Goal: Transaction & Acquisition: Purchase product/service

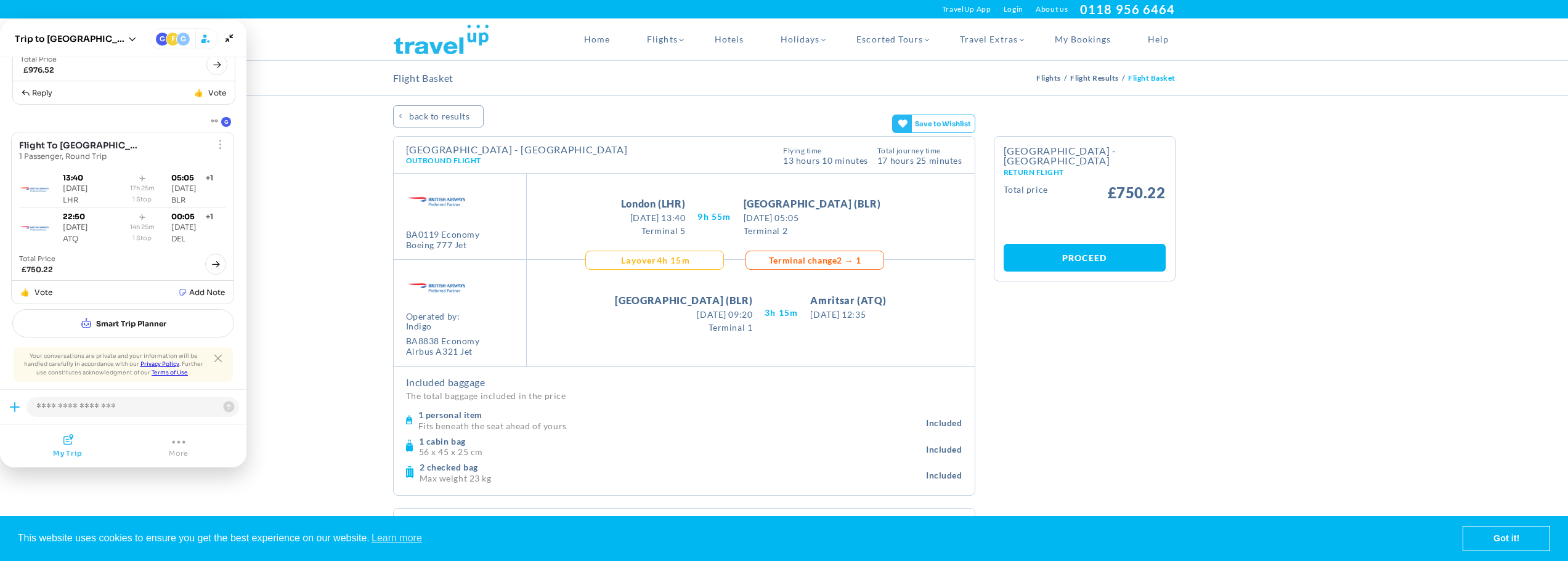
click at [186, 451] on span "More" at bounding box center [178, 453] width 20 height 9
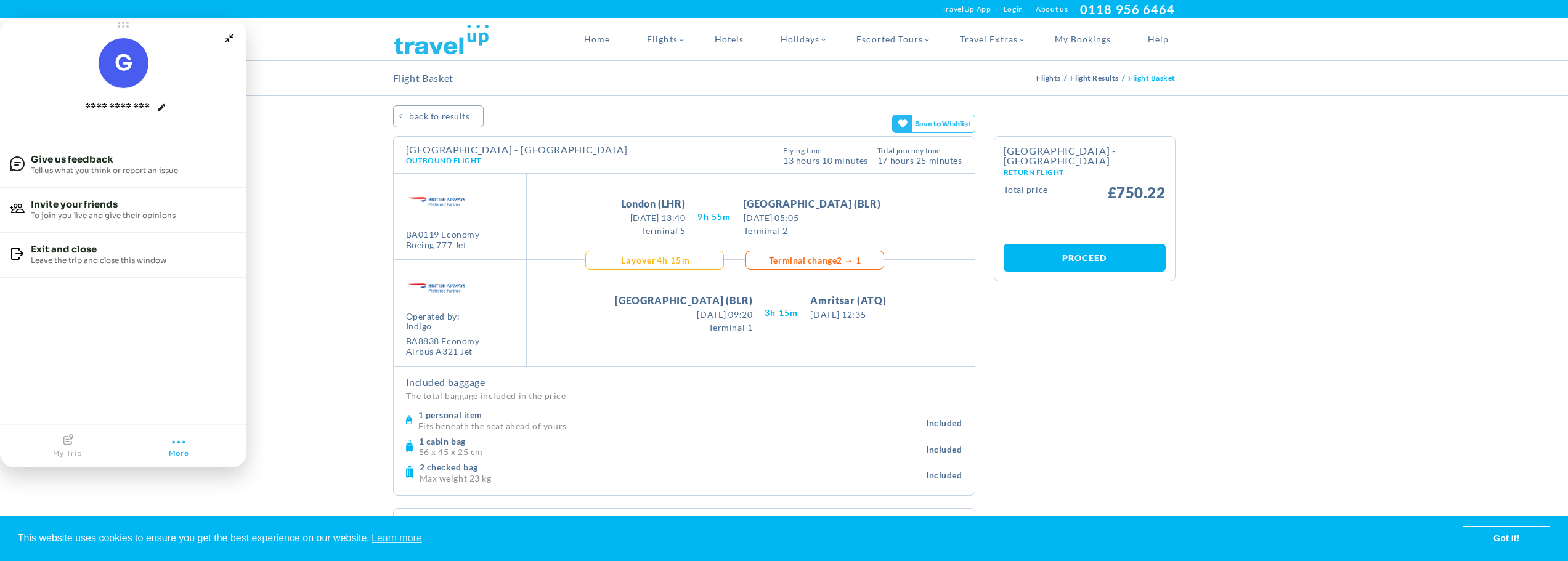
click at [72, 451] on span "My trip" at bounding box center [68, 453] width 29 height 9
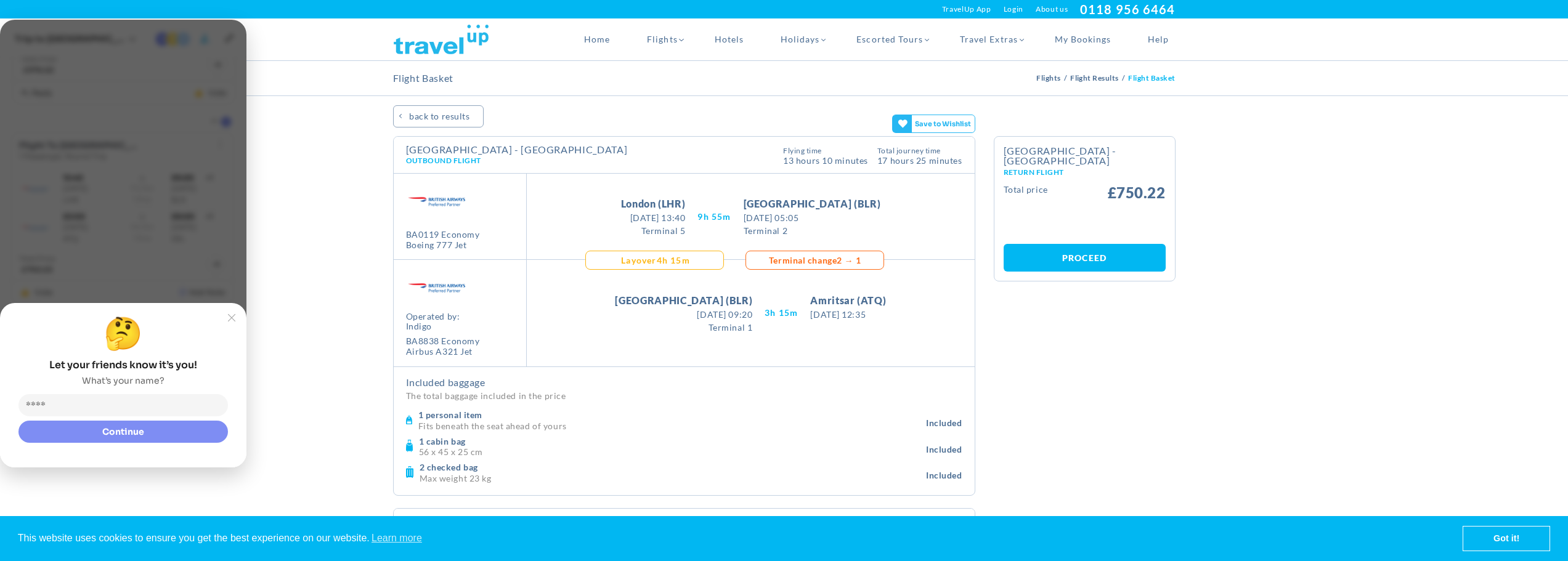
click at [0, 0] on slot "Joyned Window" at bounding box center [0, 0] width 0 height 0
click at [231, 314] on icon "Joyned Window" at bounding box center [232, 318] width 8 height 8
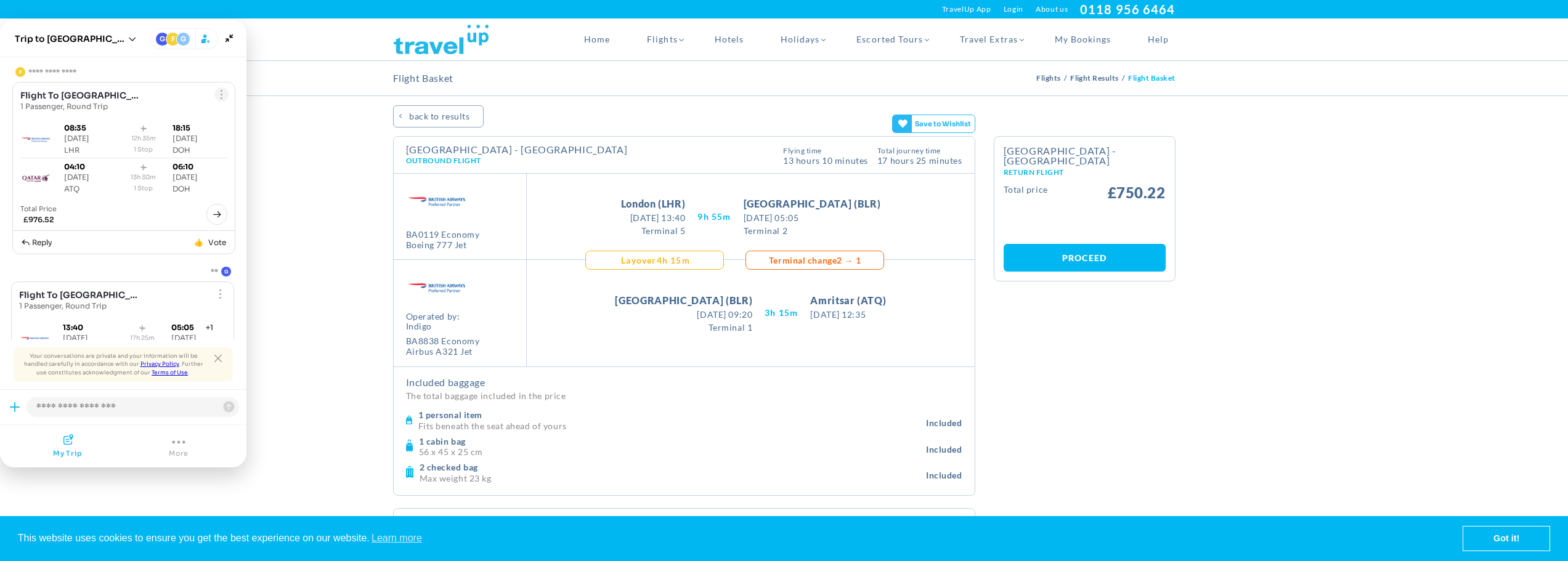
click at [219, 97] on div "Show menu" at bounding box center [222, 94] width 6 height 14
click at [182, 42] on span "G" at bounding box center [183, 39] width 6 height 13
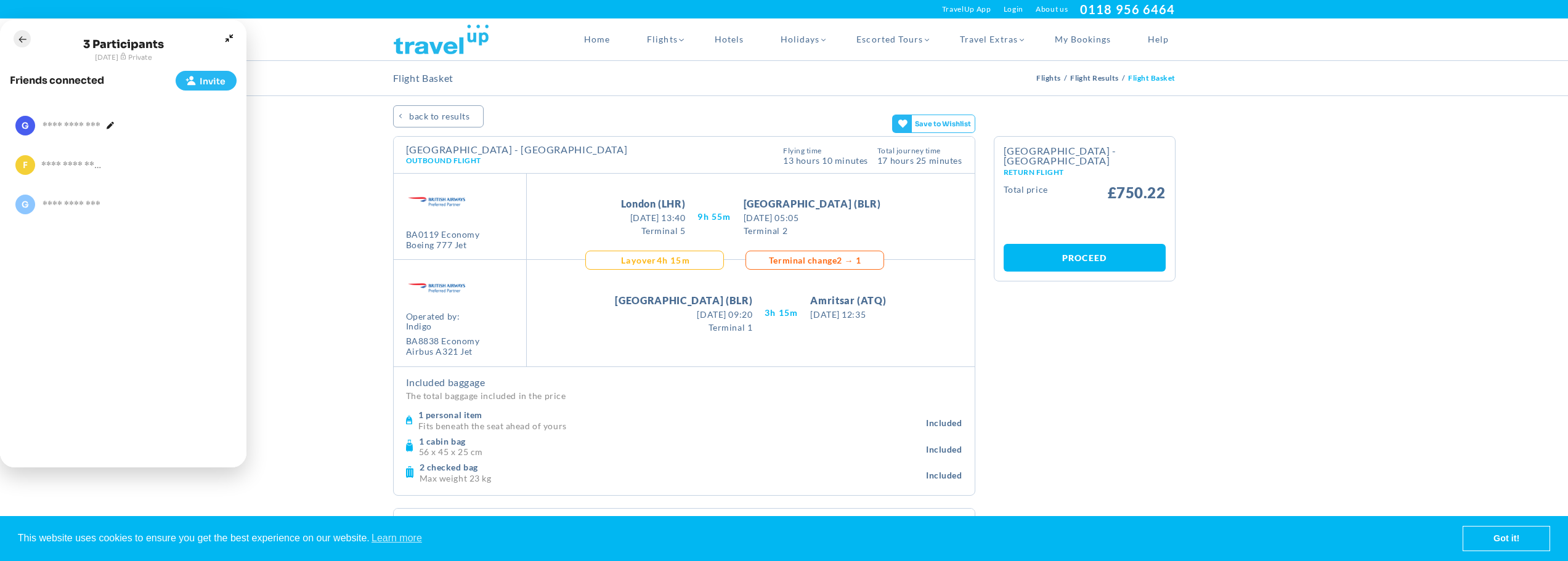
click at [23, 39] on icon "Joyned Window" at bounding box center [22, 39] width 8 height 6
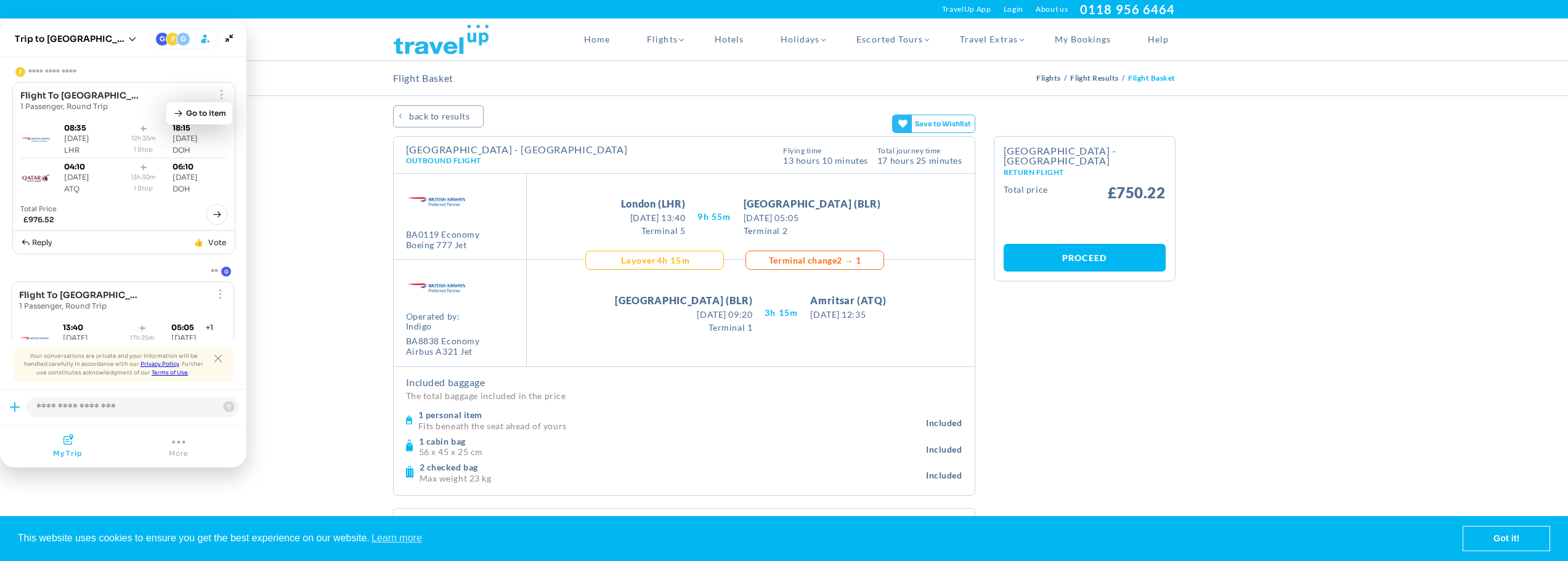
click at [1085, 244] on link "Proceed" at bounding box center [1084, 258] width 162 height 28
